Goal: Find specific page/section: Find specific page/section

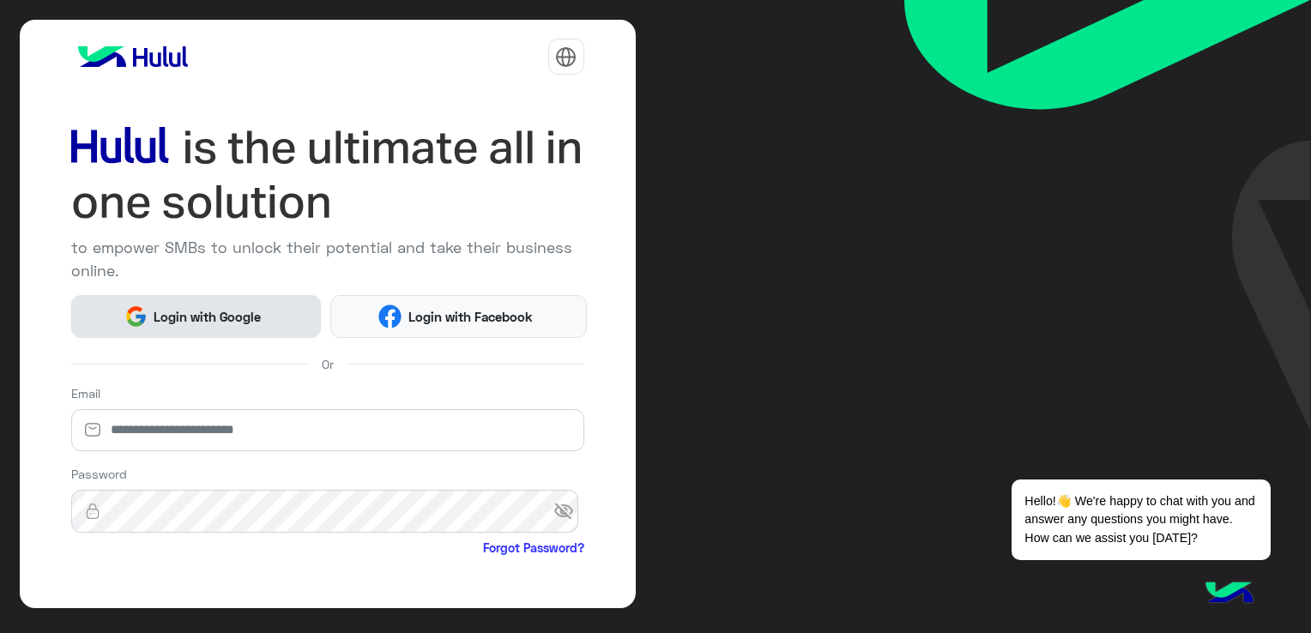
click at [213, 316] on span "Login with Google" at bounding box center [208, 317] width 120 height 20
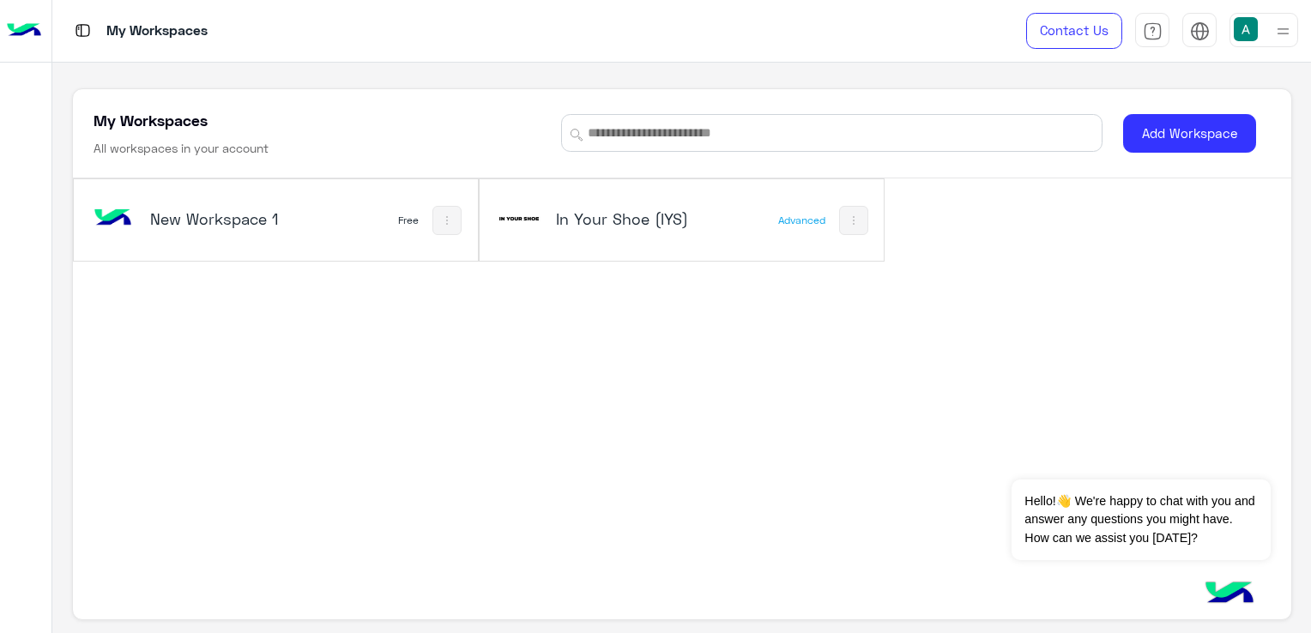
click at [600, 212] on h5 "In Your Shoe (IYS)" at bounding box center [623, 218] width 134 height 21
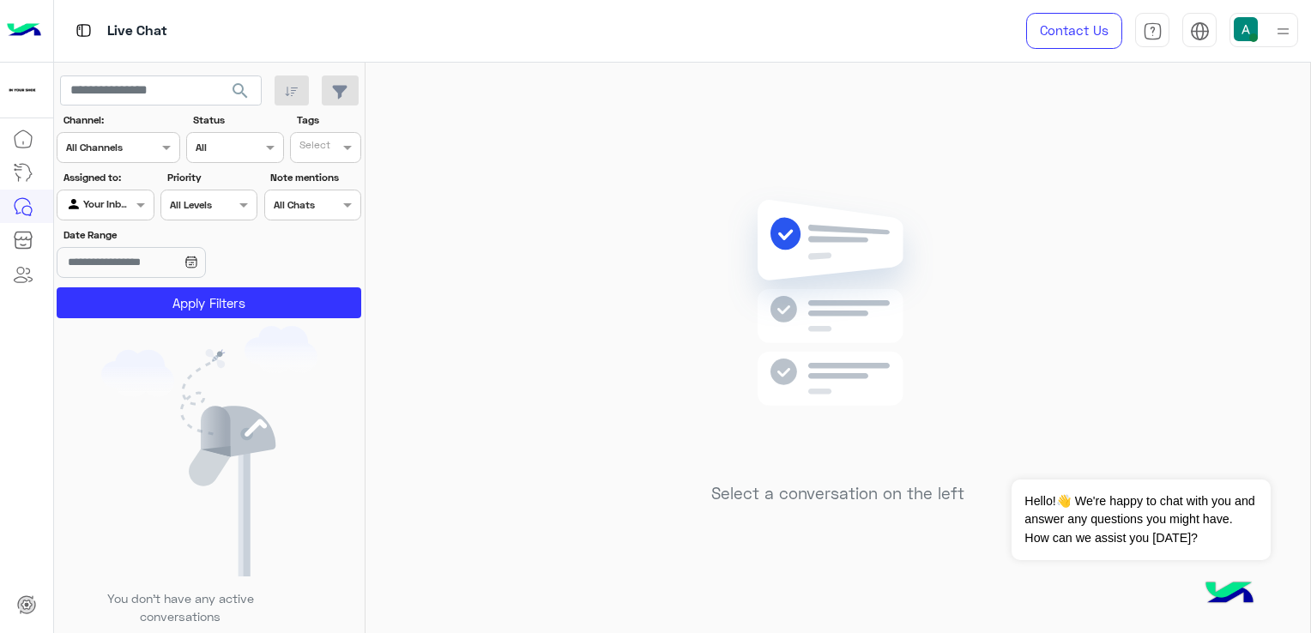
click at [835, 33] on div "Live Chat" at bounding box center [473, 31] width 838 height 62
